Goal: Entertainment & Leisure: Consume media (video, audio)

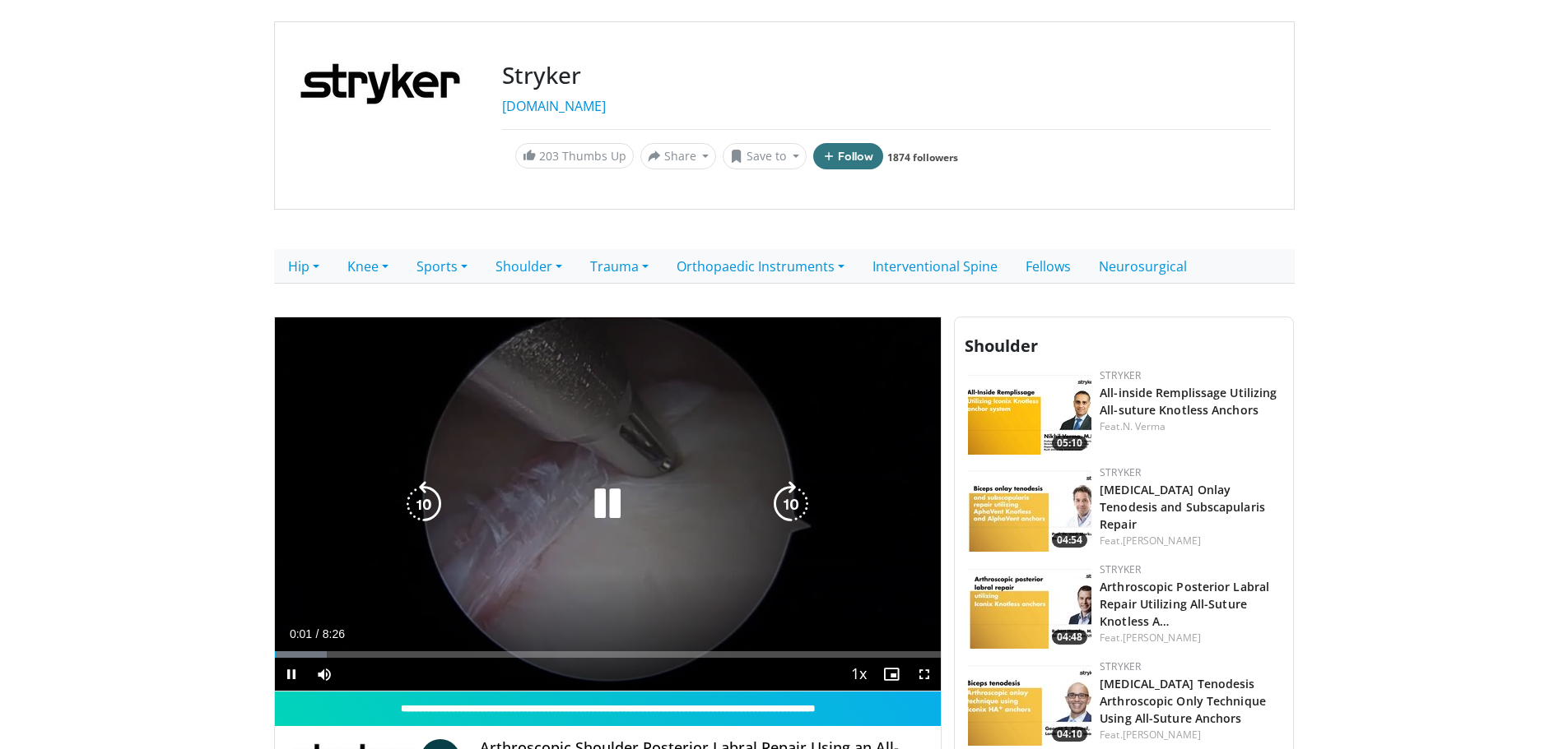
scroll to position [247, 0]
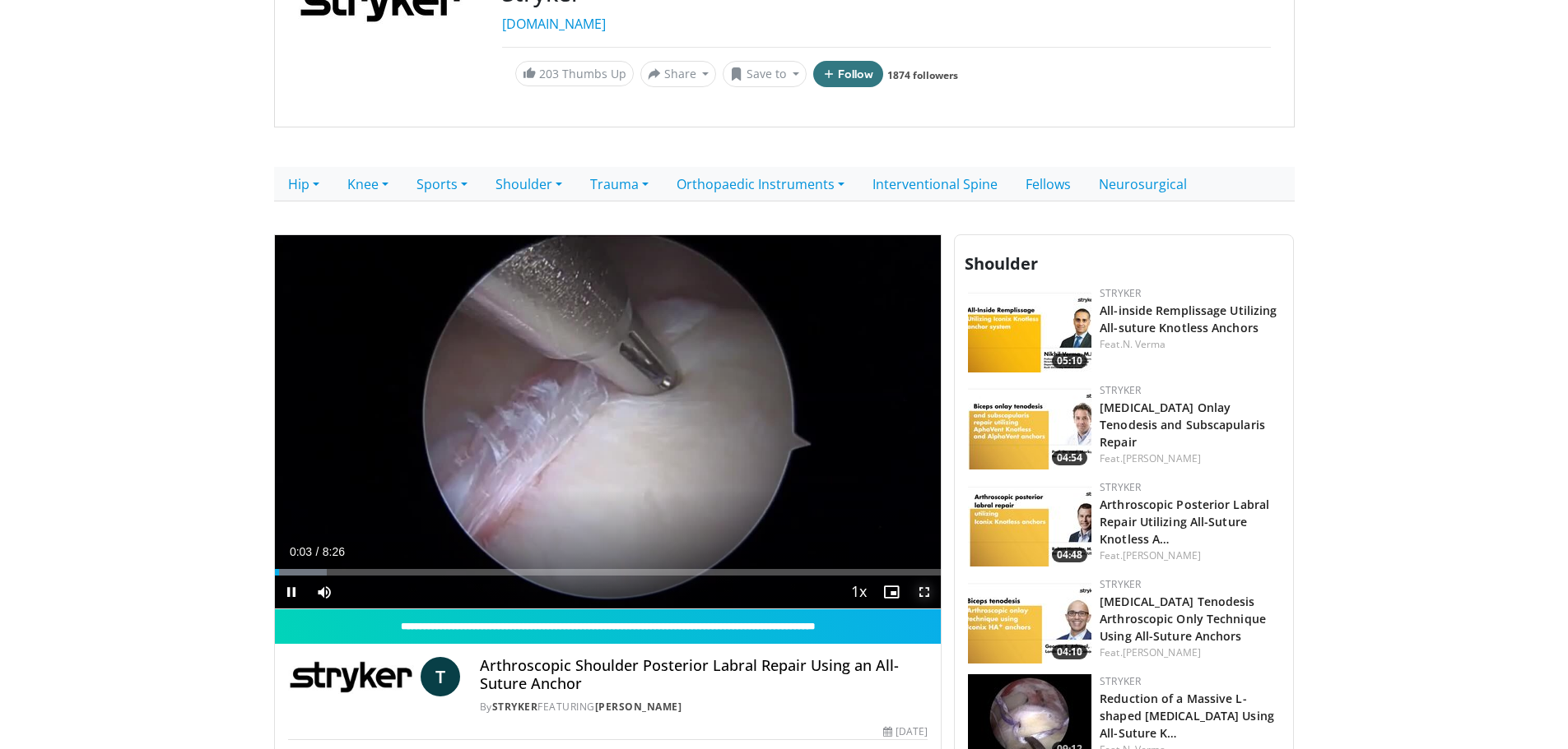
click at [921, 591] on span "Video Player" at bounding box center [925, 592] width 33 height 33
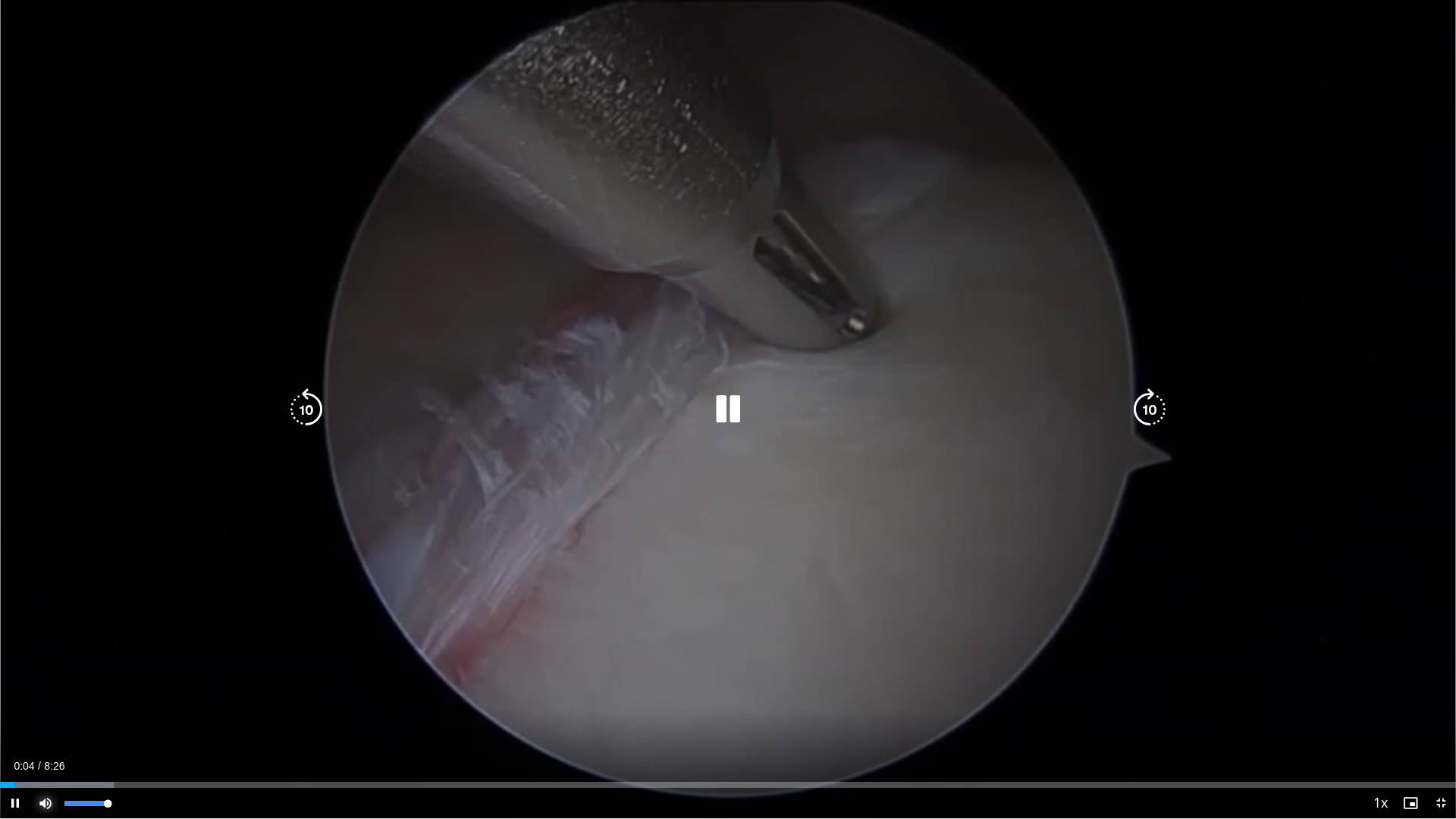
click at [42, 690] on span "Video Player" at bounding box center [46, 804] width 31 height 31
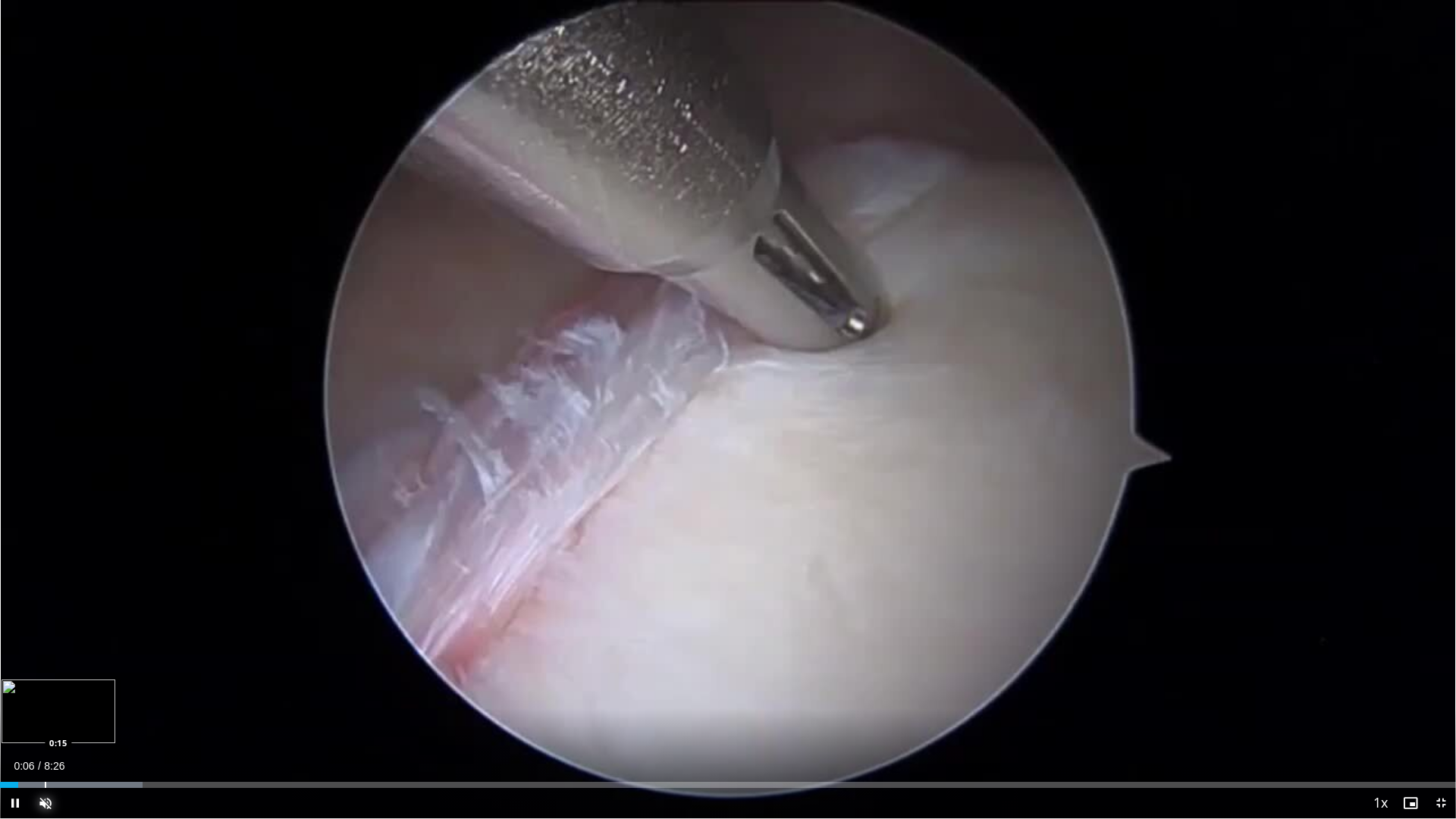
click at [45, 690] on div "Loaded : 9.77% 0:06 0:15" at bounding box center [728, 781] width 1456 height 14
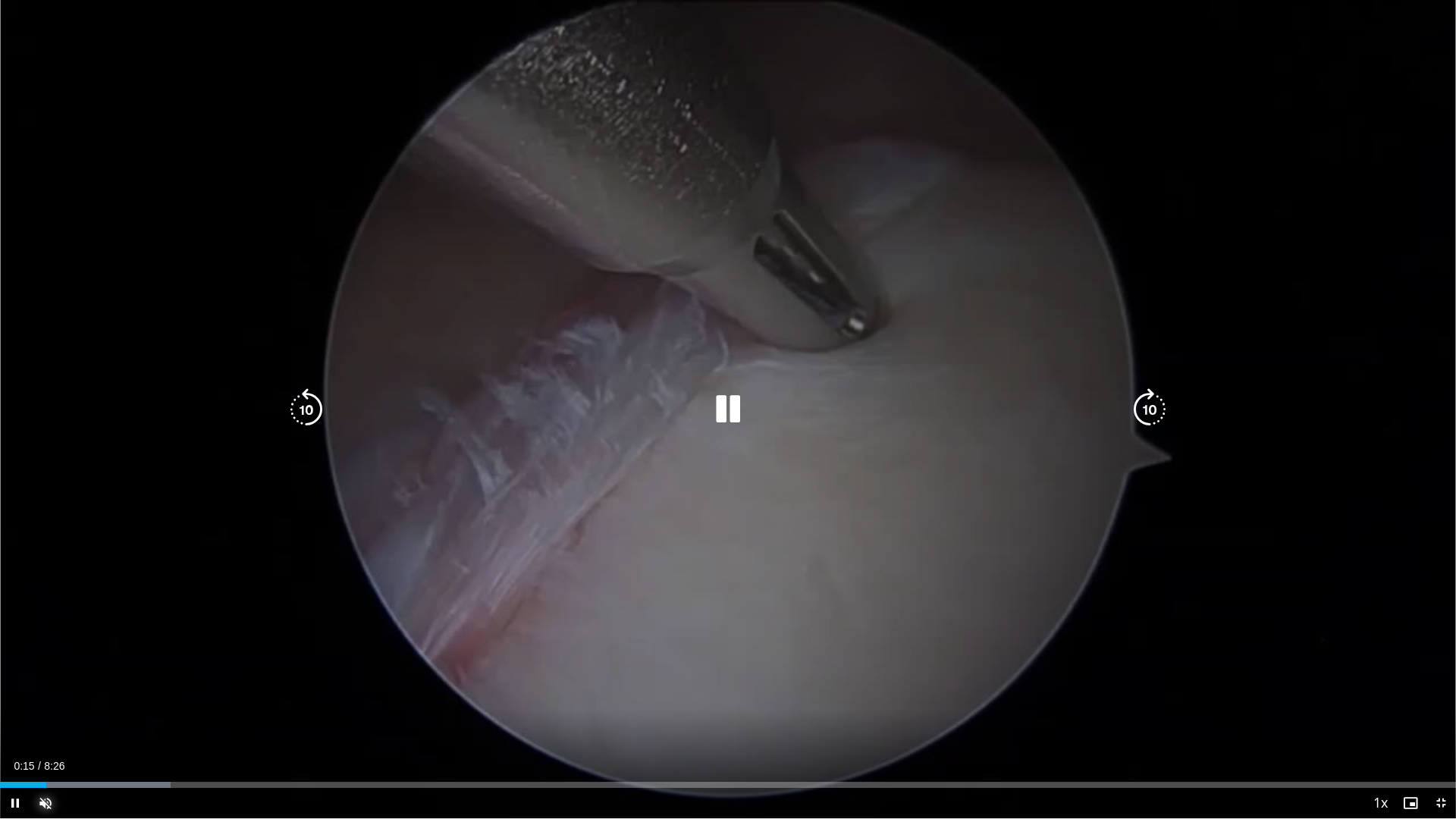
drag, startPoint x: 59, startPoint y: 781, endPoint x: 91, endPoint y: 776, distance: 32.4
click at [59, 690] on div "Loaded : 11.73% 0:16 0:20" at bounding box center [728, 781] width 1456 height 14
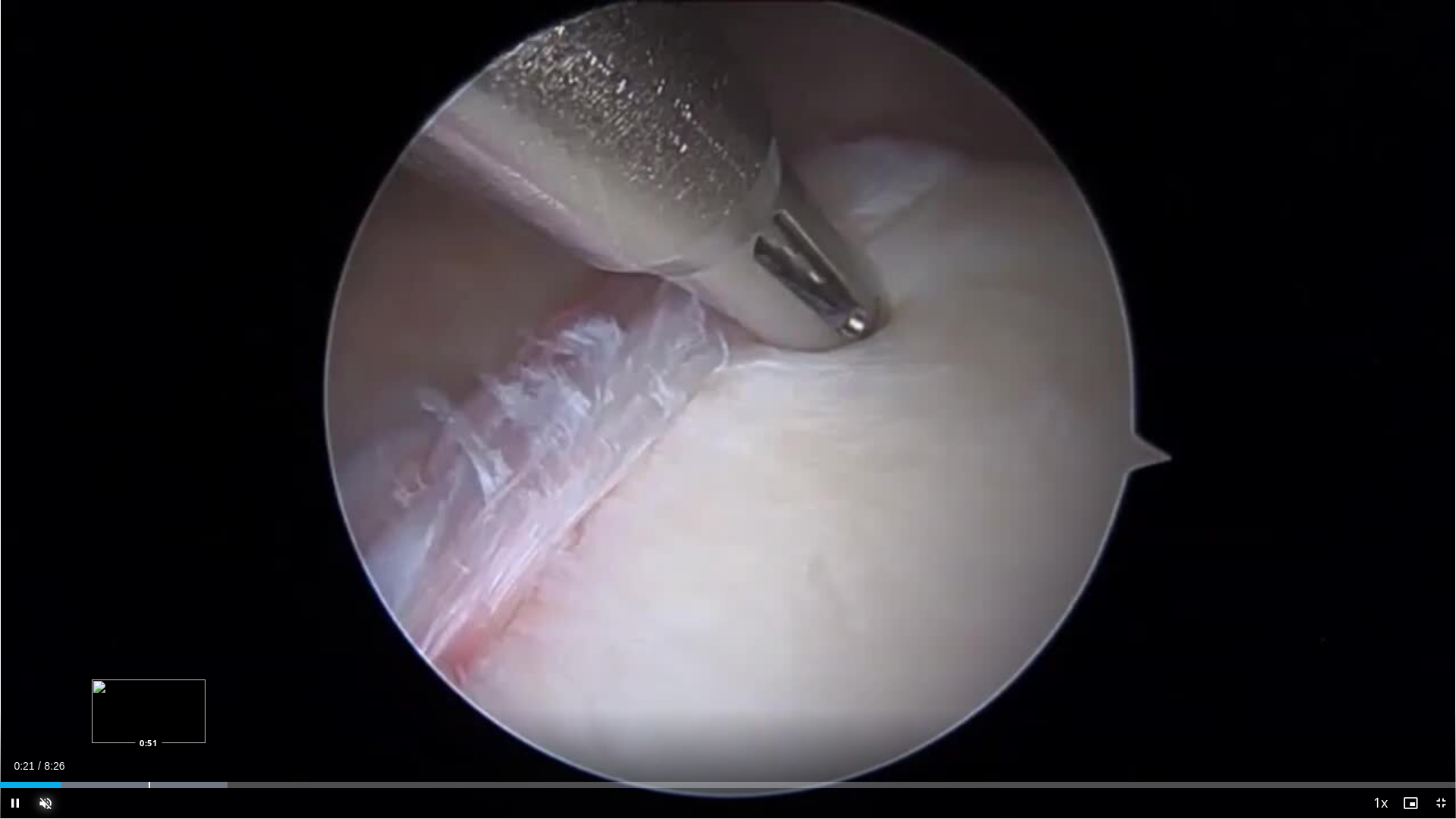
click at [150, 690] on div "Loaded : 15.64% 0:21 0:51" at bounding box center [728, 781] width 1456 height 14
click at [248, 690] on div "Progress Bar" at bounding box center [248, 784] width 2 height 6
click at [298, 690] on div "Progress Bar" at bounding box center [299, 784] width 2 height 6
click at [367, 690] on div "Loaded : 35.51% 1:59 2:07" at bounding box center [728, 781] width 1456 height 14
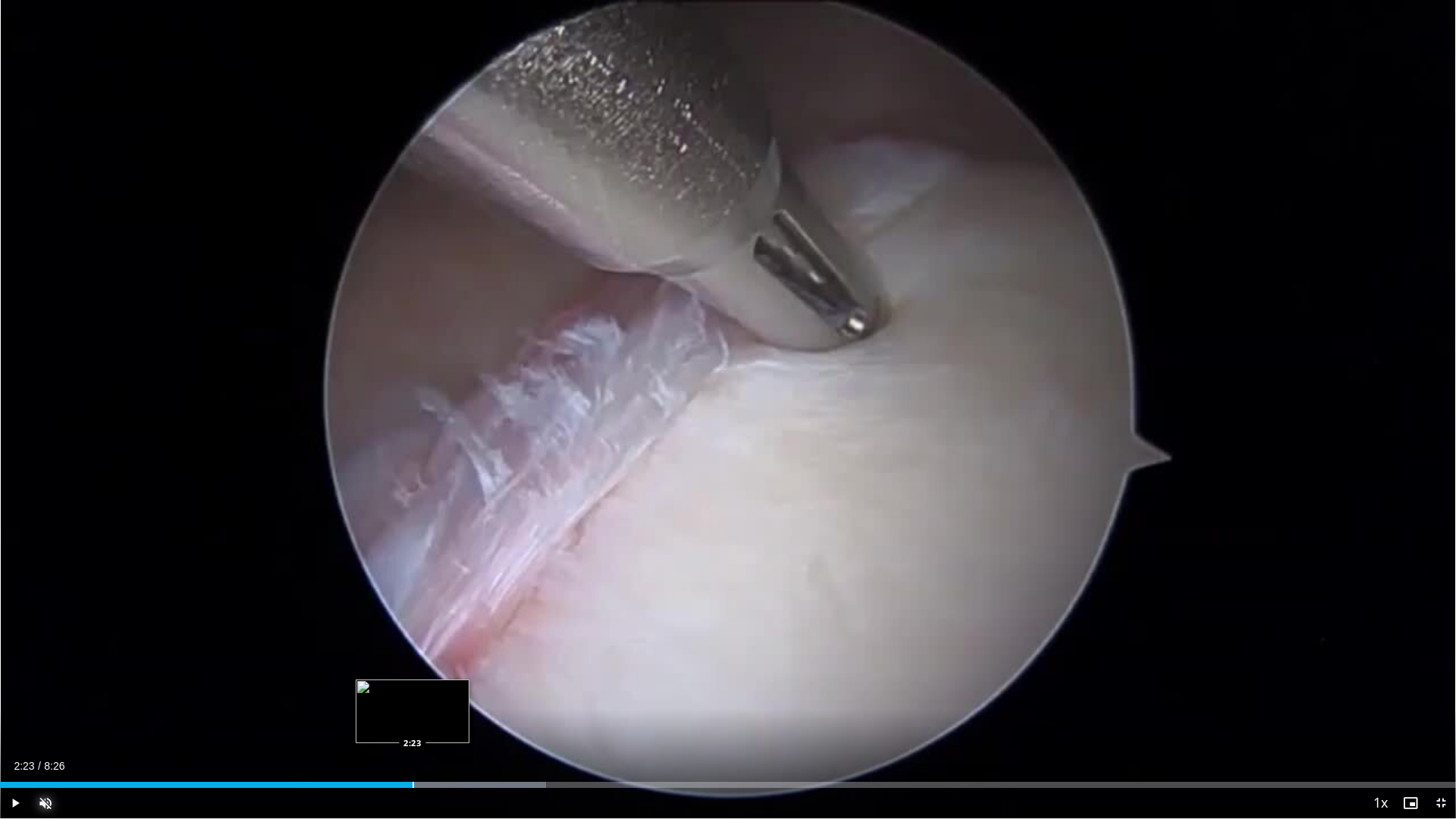
click at [413, 690] on div "Loaded : 37.49% 2:23 2:23" at bounding box center [728, 781] width 1456 height 14
click at [22, 690] on span "Video Player" at bounding box center [15, 804] width 31 height 31
click at [437, 690] on div "Progress Bar" at bounding box center [437, 784] width 2 height 6
click at [460, 690] on div "Loaded : 43.05% 2:32 2:40" at bounding box center [728, 781] width 1456 height 14
click at [493, 690] on div "Loaded : 43.41% 2:39 2:51" at bounding box center [728, 781] width 1456 height 14
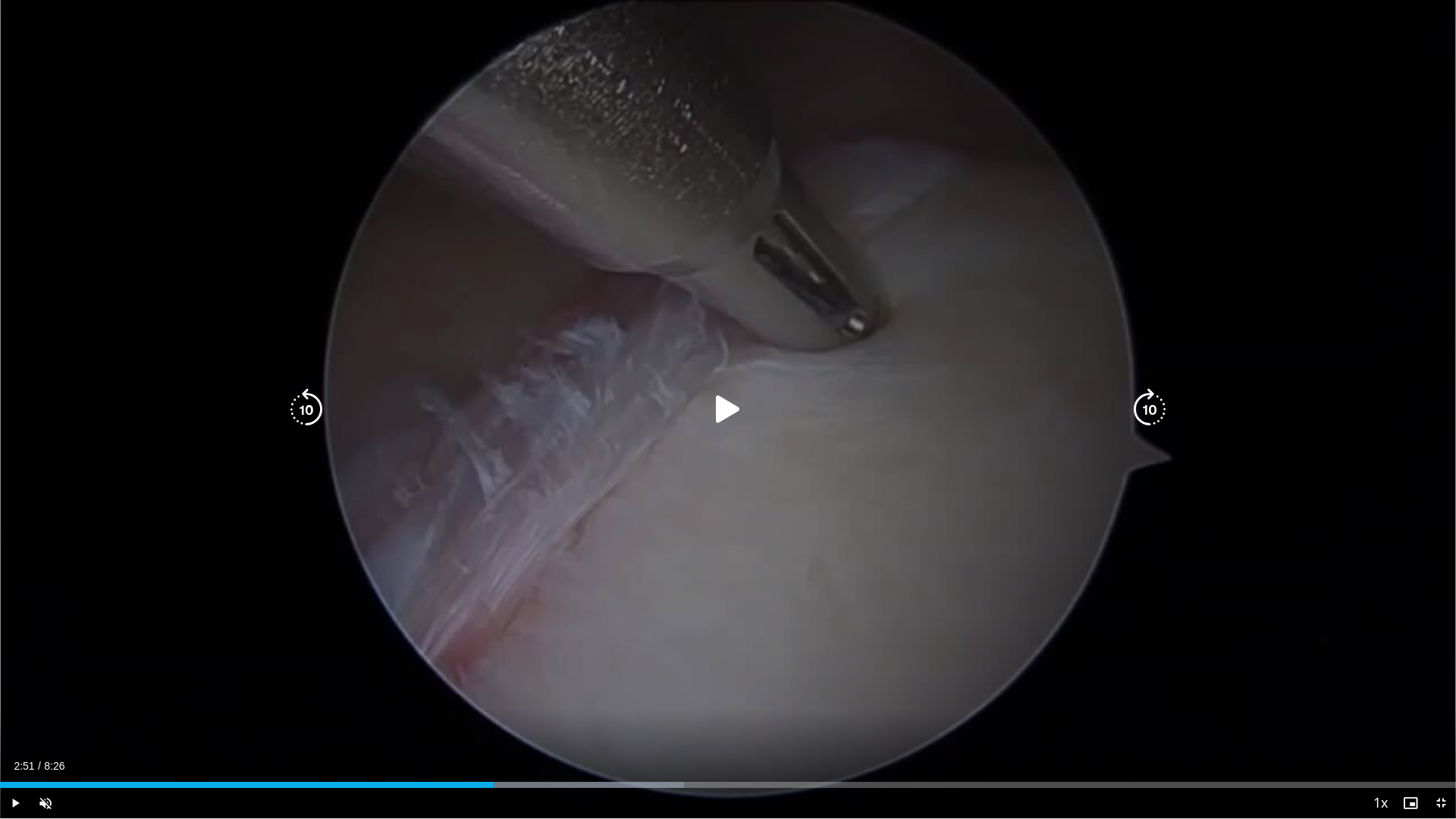
click at [719, 416] on icon "Video Player" at bounding box center [728, 410] width 42 height 42
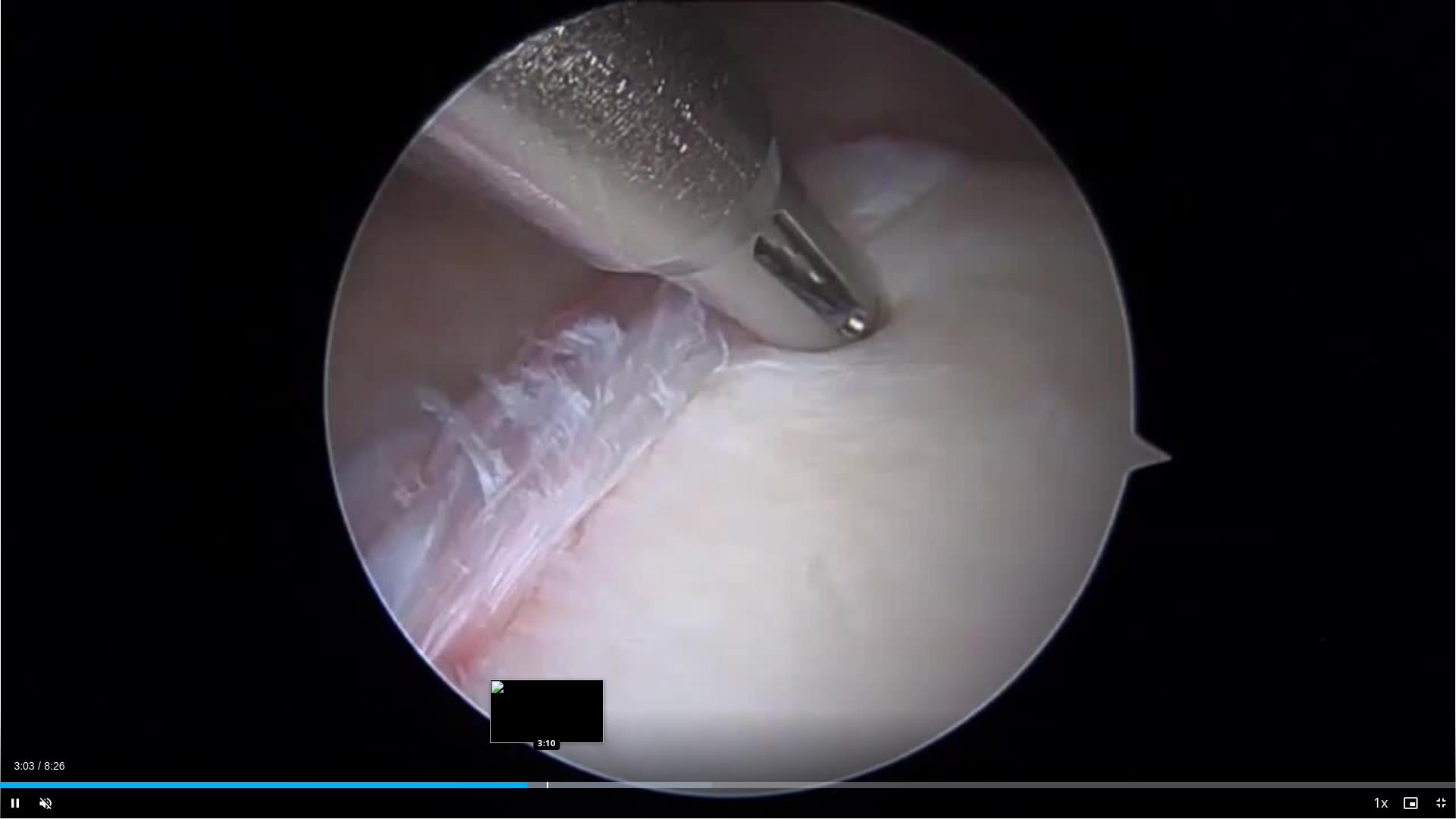
click at [547, 690] on div "Progress Bar" at bounding box center [548, 784] width 2 height 6
click at [601, 690] on div "Loaded : 48.92% 3:10 3:29" at bounding box center [728, 781] width 1456 height 14
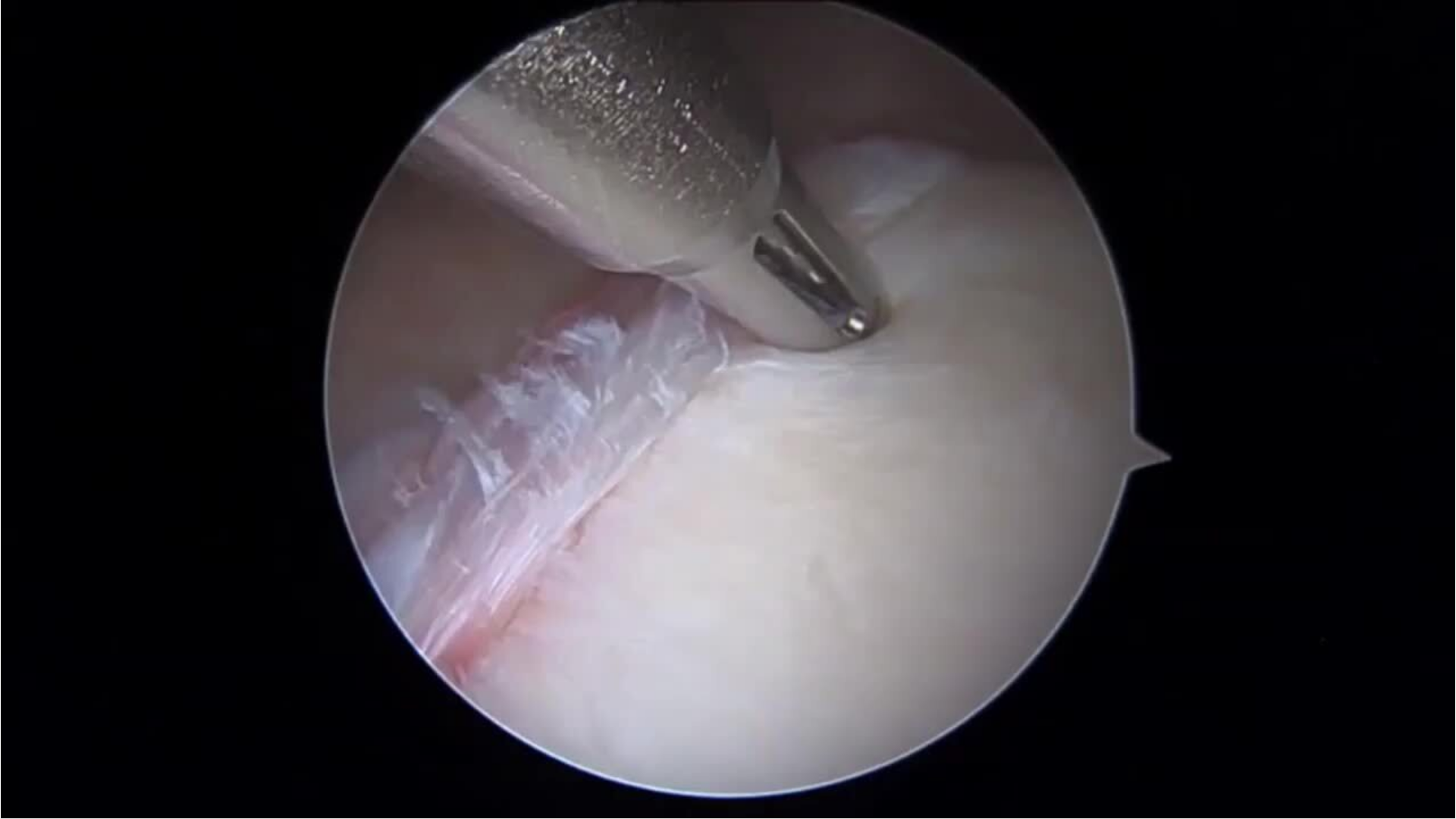
click at [647, 690] on div "10 seconds Tap to unmute" at bounding box center [728, 409] width 1456 height 818
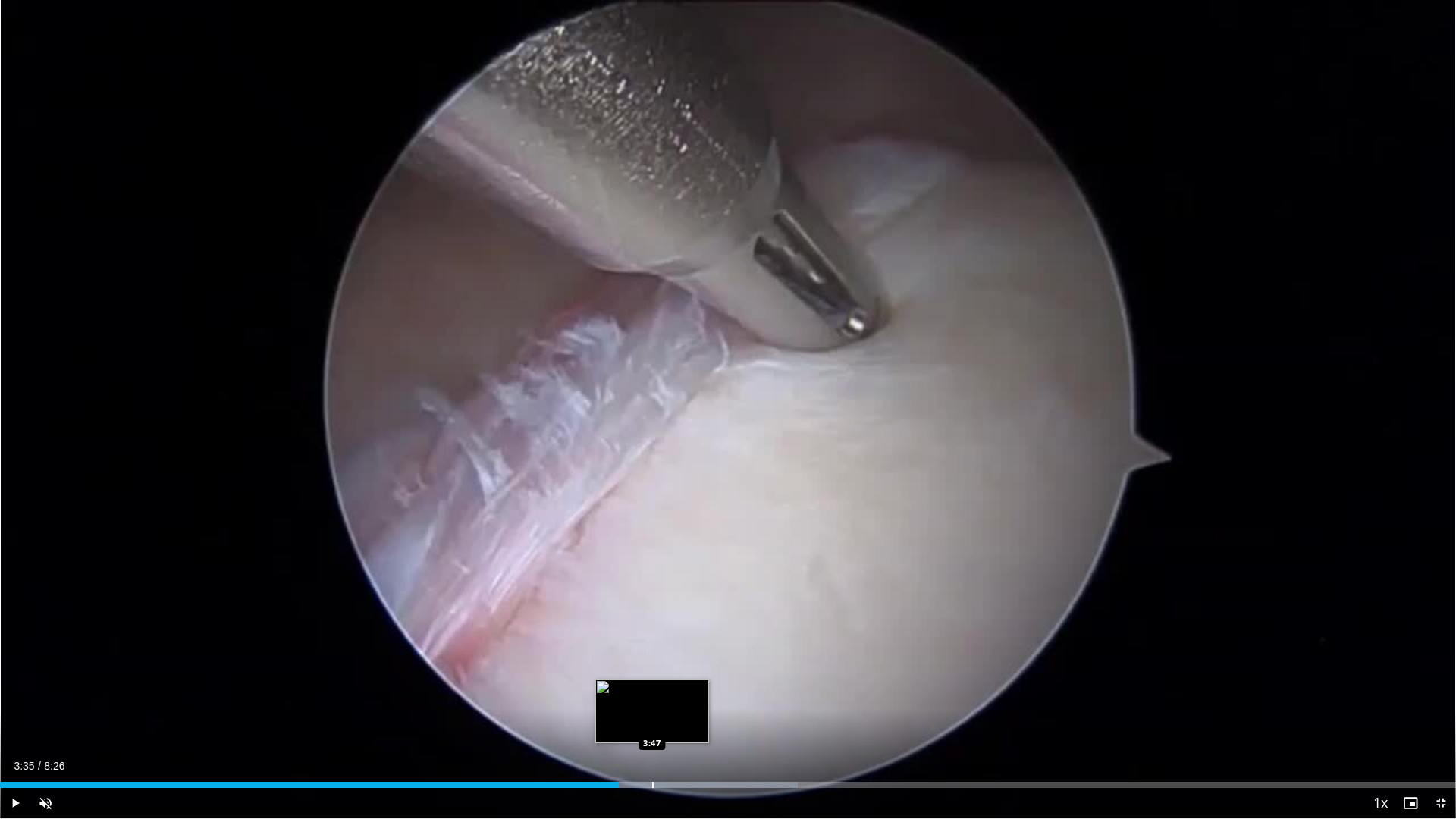
click at [652, 690] on div "Progress Bar" at bounding box center [653, 784] width 2 height 6
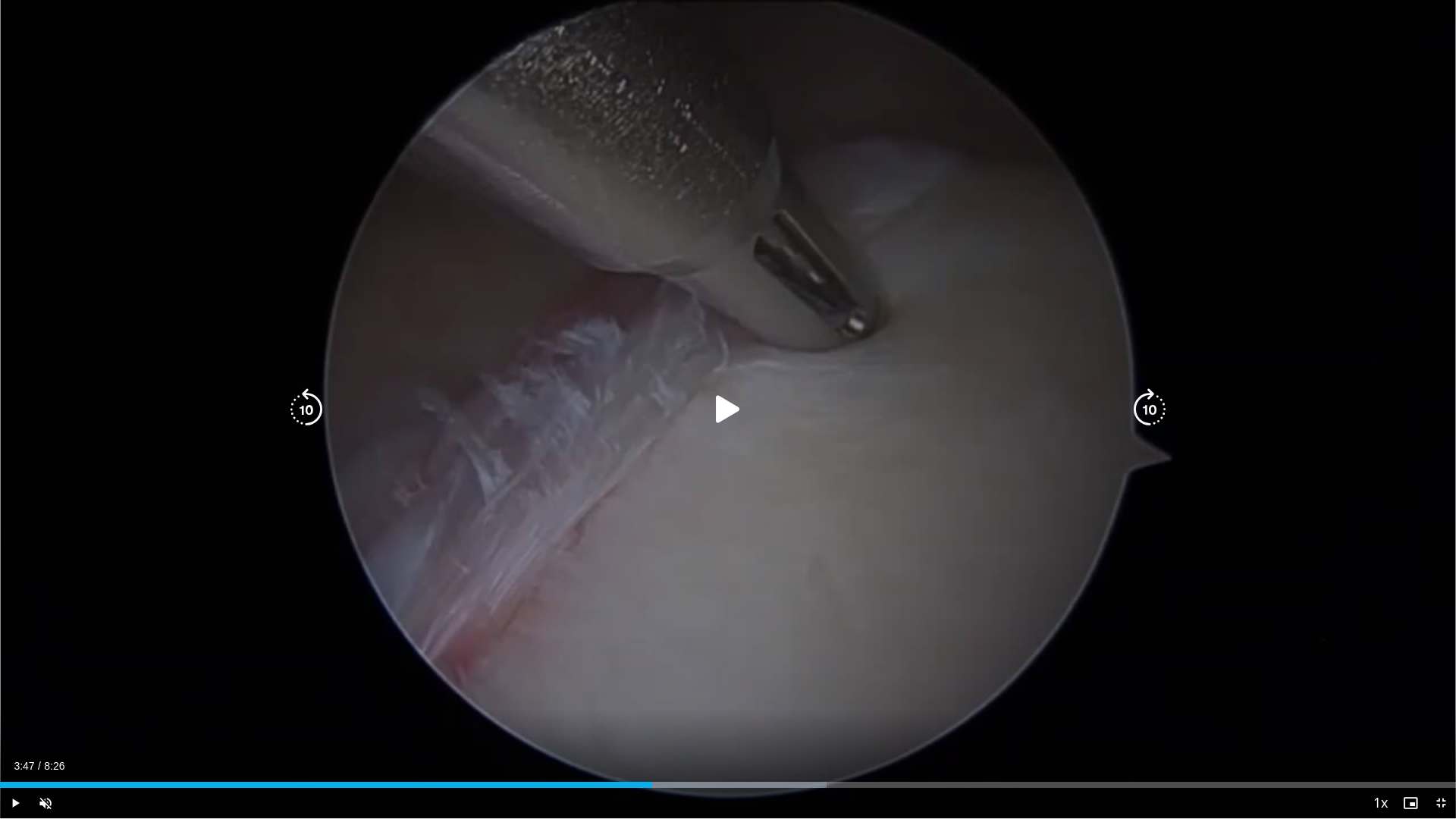
click at [730, 400] on icon "Video Player" at bounding box center [728, 410] width 42 height 42
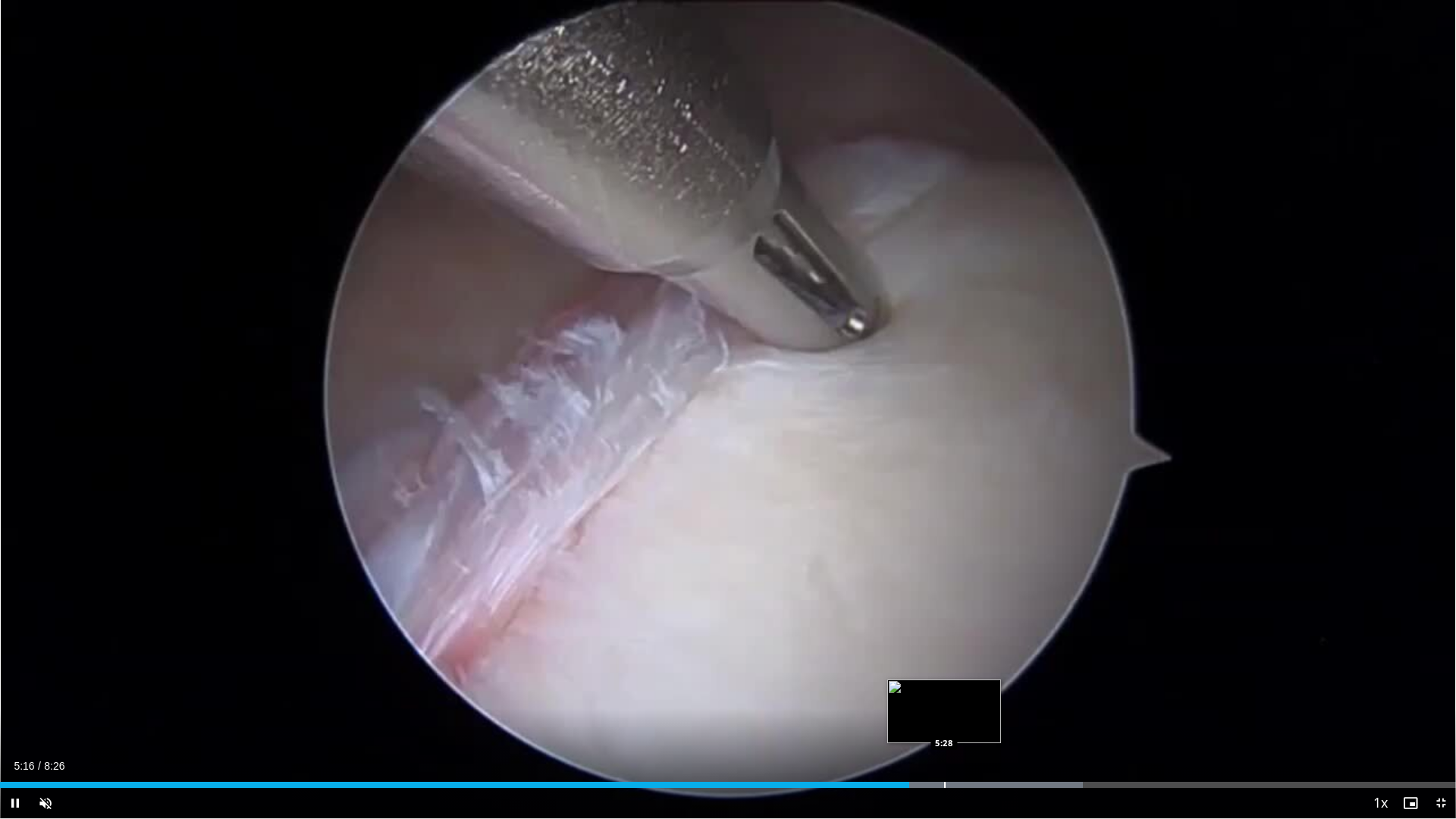
click at [944, 690] on div "Progress Bar" at bounding box center [945, 784] width 2 height 6
click at [1000, 690] on div "Progress Bar" at bounding box center [1001, 784] width 2 height 6
click at [1032, 690] on div "Progress Bar" at bounding box center [1033, 784] width 2 height 6
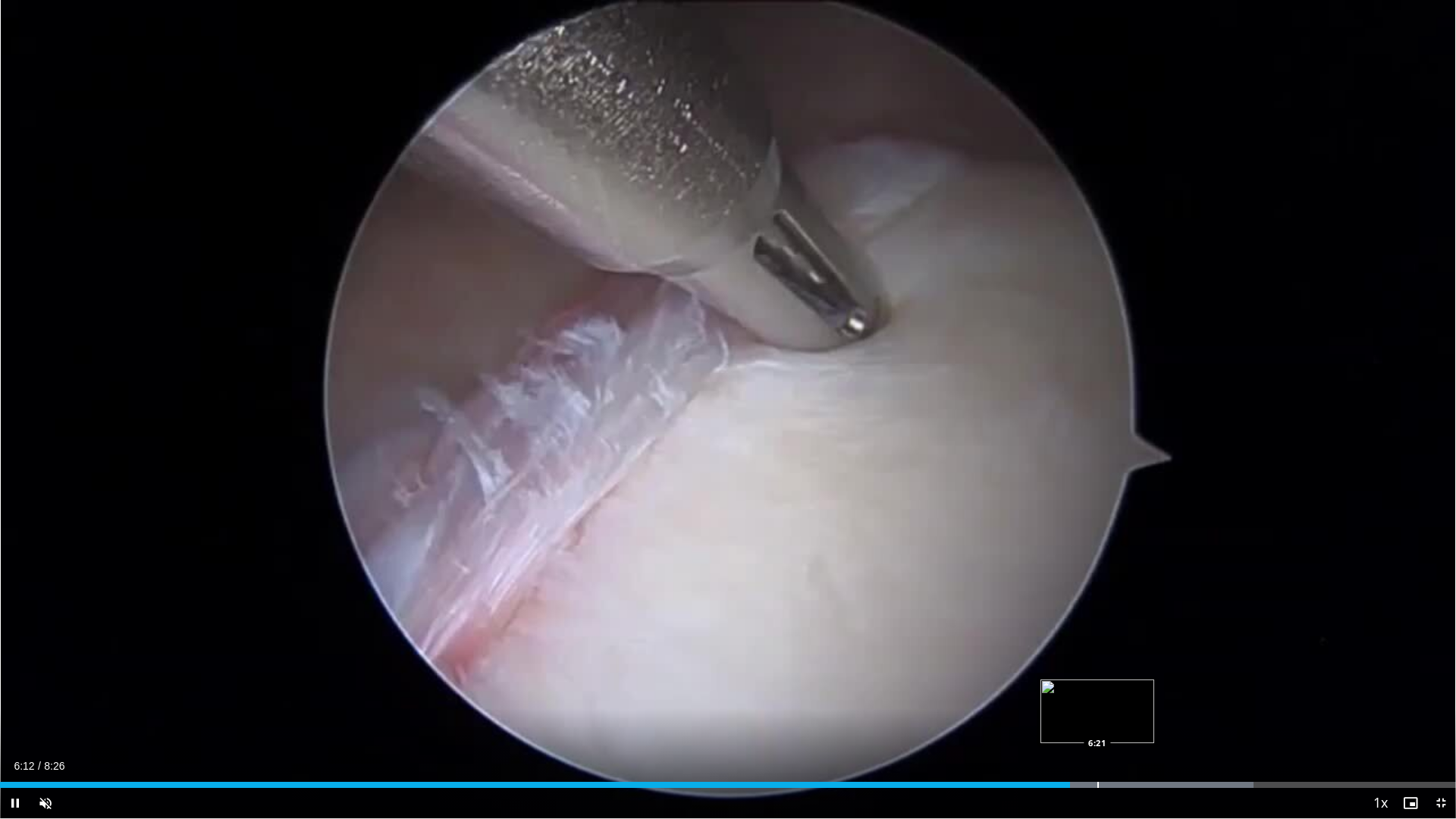
click at [1098, 690] on div "Progress Bar" at bounding box center [1098, 784] width 2 height 6
click at [1079, 690] on div "Loaded : 88.06% 6:15 6:15" at bounding box center [728, 781] width 1456 height 14
click at [1110, 690] on div "Progress Bar" at bounding box center [1111, 784] width 2 height 6
click at [1147, 690] on div "Progress Bar" at bounding box center [1148, 784] width 2 height 6
click at [1170, 690] on div "Loaded : 91.98% 6:41 6:47" at bounding box center [728, 781] width 1456 height 14
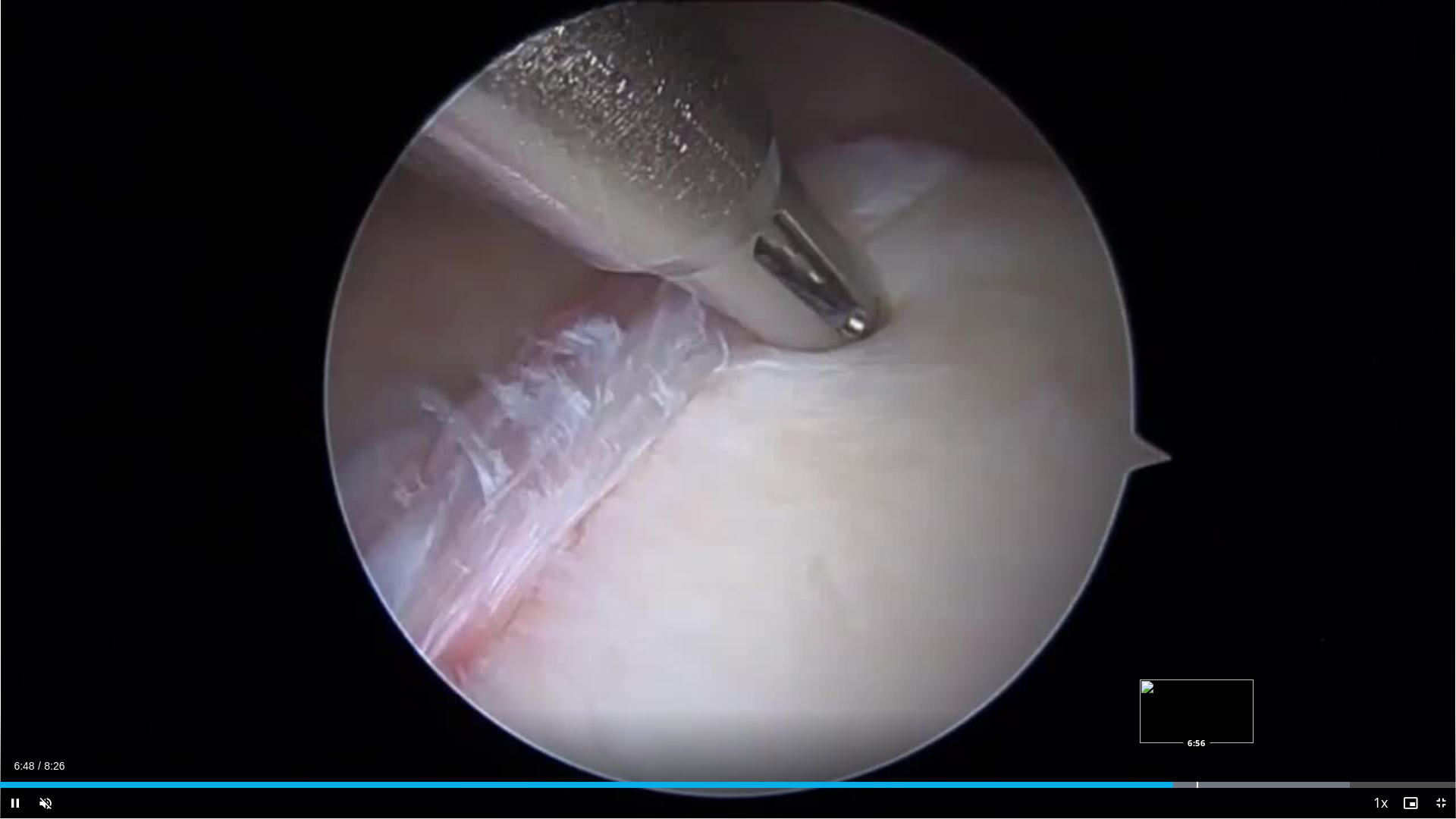
click at [1198, 690] on div "Loaded : 92.73% 6:48 6:56" at bounding box center [728, 781] width 1456 height 14
click at [1234, 690] on div "Loaded : 93.93% 6:57 7:09" at bounding box center [728, 781] width 1456 height 14
click at [1337, 690] on div "Progress Bar" at bounding box center [1336, 784] width 2 height 6
click at [1439, 690] on span "Video Player" at bounding box center [1441, 804] width 31 height 31
